Goal: Task Accomplishment & Management: Use online tool/utility

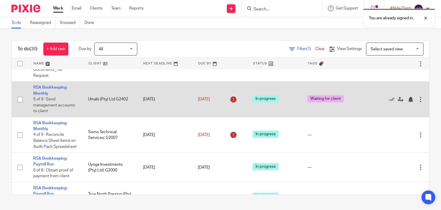
scroll to position [201, 0]
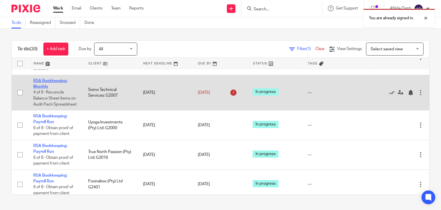
click at [44, 88] on link "RSA Bookkeeping: Monthly" at bounding box center [50, 84] width 34 height 10
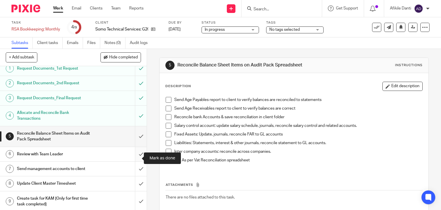
scroll to position [6, 0]
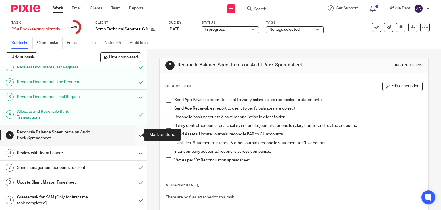
click at [134, 138] on input "submit" at bounding box center [73, 135] width 147 height 20
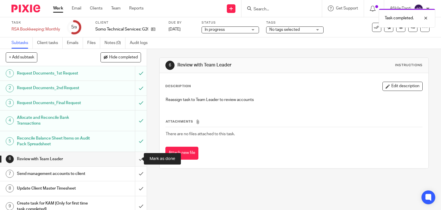
click at [134, 160] on input "submit" at bounding box center [73, 159] width 147 height 14
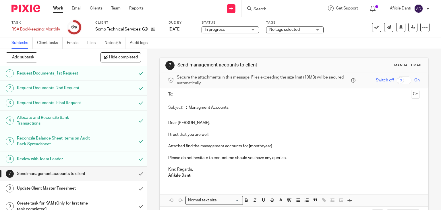
click at [135, 173] on input "submit" at bounding box center [73, 173] width 147 height 14
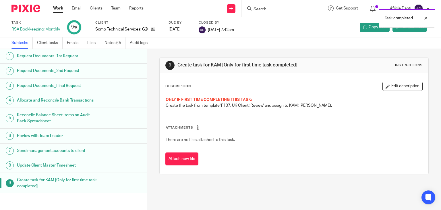
click at [61, 10] on link "Work" at bounding box center [58, 8] width 10 height 6
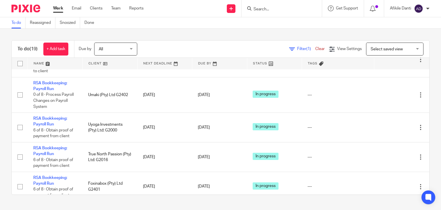
scroll to position [201, 0]
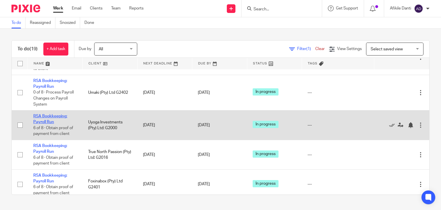
click at [43, 124] on link "RSA Bookkeeping: Payroll Run" at bounding box center [50, 119] width 34 height 10
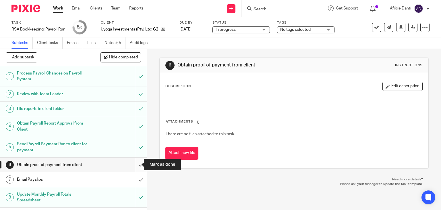
click at [136, 166] on input "submit" at bounding box center [73, 164] width 147 height 14
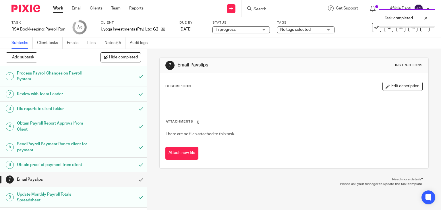
click at [134, 177] on input "submit" at bounding box center [73, 179] width 147 height 14
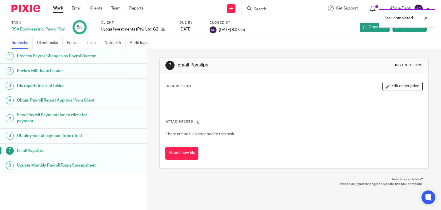
click at [60, 10] on link "Work" at bounding box center [58, 8] width 10 height 6
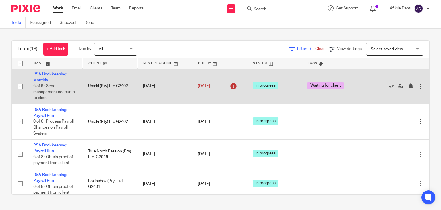
scroll to position [172, 0]
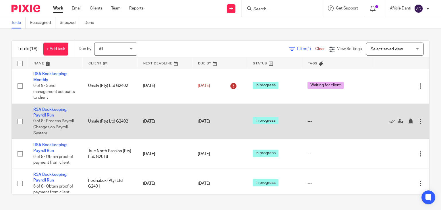
click at [49, 117] on link "RSA Bookkeeping: Payroll Run" at bounding box center [50, 112] width 34 height 10
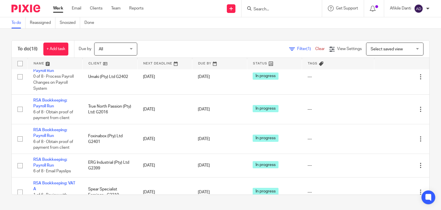
scroll to position [230, 0]
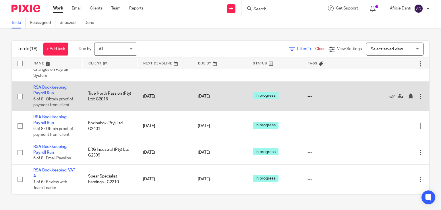
click at [56, 95] on link "RSA Bookkeeping: Payroll Run" at bounding box center [50, 90] width 34 height 10
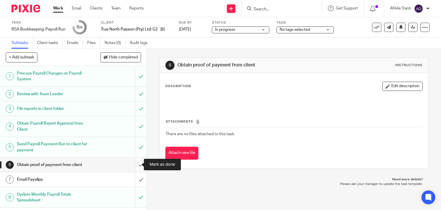
click at [136, 167] on input "submit" at bounding box center [73, 164] width 147 height 14
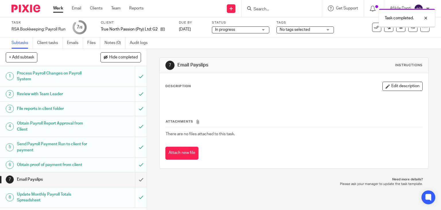
click at [135, 182] on input "submit" at bounding box center [73, 179] width 147 height 14
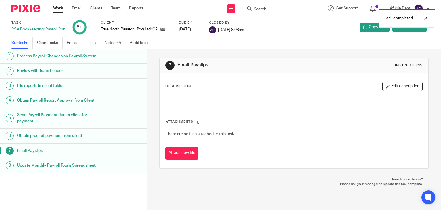
click at [55, 8] on link "Work" at bounding box center [58, 8] width 10 height 6
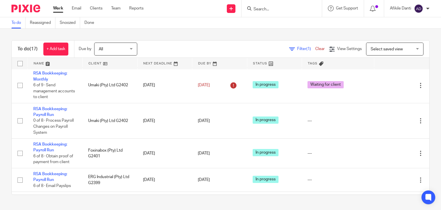
scroll to position [201, 0]
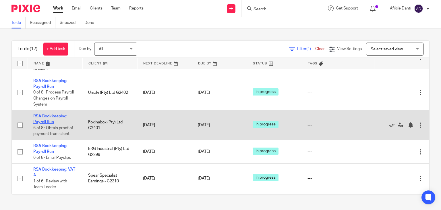
click at [45, 124] on link "RSA Bookkeeping: Payroll Run" at bounding box center [50, 119] width 34 height 10
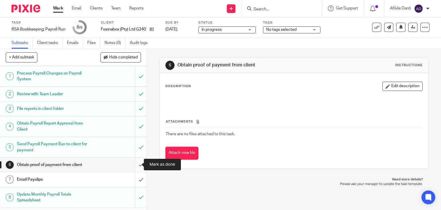
click at [131, 166] on input "submit" at bounding box center [73, 164] width 147 height 14
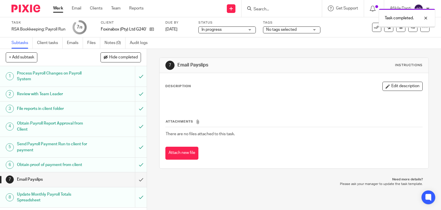
click at [135, 180] on input "submit" at bounding box center [73, 179] width 147 height 14
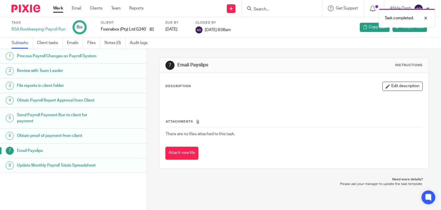
click at [54, 9] on link "Work" at bounding box center [58, 8] width 10 height 6
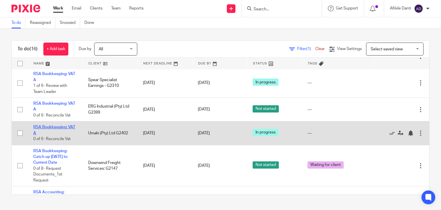
scroll to position [259, 0]
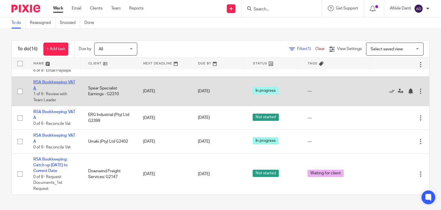
click at [48, 90] on link "RSA Bookkeeping: VAT A" at bounding box center [54, 85] width 42 height 10
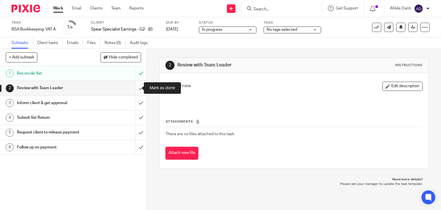
click at [138, 89] on input "submit" at bounding box center [73, 88] width 147 height 14
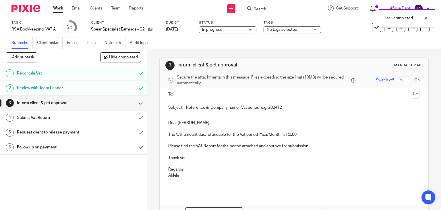
click at [57, 9] on link "Work" at bounding box center [58, 8] width 10 height 6
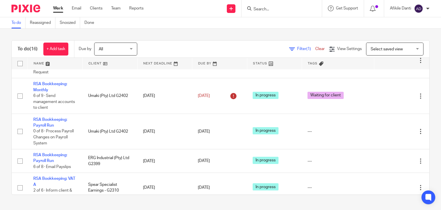
scroll to position [172, 0]
